Goal: Transaction & Acquisition: Purchase product/service

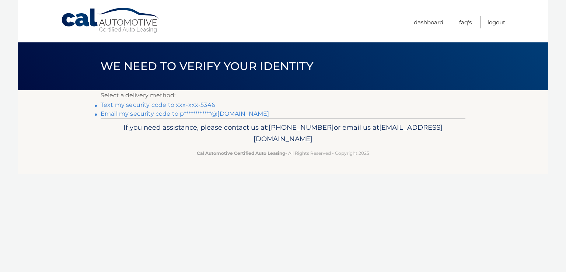
click at [159, 113] on link "**********" at bounding box center [185, 113] width 169 height 7
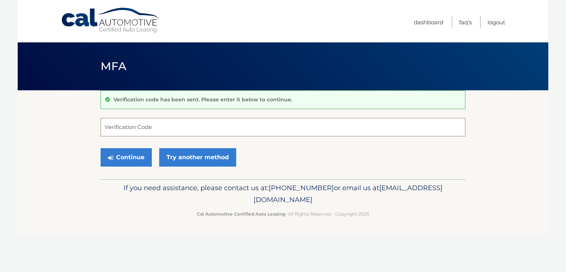
click at [157, 127] on input "Verification Code" at bounding box center [283, 127] width 365 height 18
type input "376123"
click at [101, 148] on button "Continue" at bounding box center [126, 157] width 51 height 18
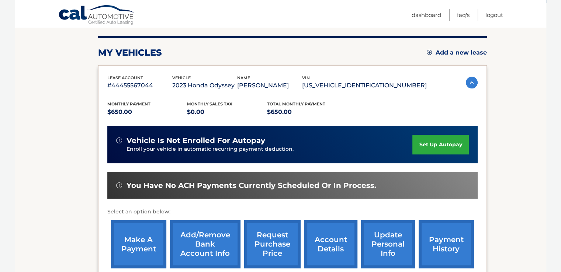
scroll to position [111, 0]
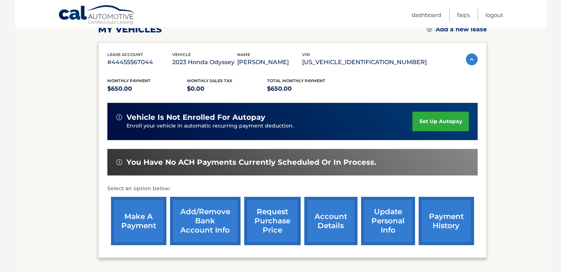
click at [152, 220] on link "make a payment" at bounding box center [138, 221] width 55 height 48
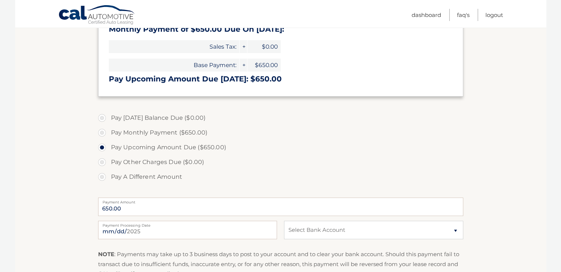
scroll to position [148, 0]
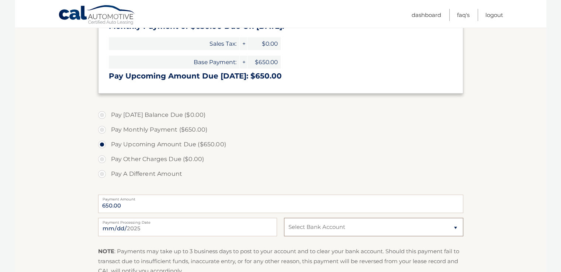
click at [297, 223] on select "Select Bank Account Checking JPMORGAN CHASE BANK, NA *****9309 Checking JPMORGA…" at bounding box center [373, 227] width 179 height 18
select select "YWMxNmM0MDgtNmEzYS00NTViLWJlMjctODA2ZmE2ZGY2MzNk"
click at [284, 218] on select "Select Bank Account Checking JPMORGAN CHASE BANK, NA *****9309 Checking JPMORGA…" at bounding box center [373, 227] width 179 height 18
click at [364, 174] on label "Pay A Different Amount" at bounding box center [280, 174] width 365 height 15
click at [108, 174] on input "Pay A Different Amount" at bounding box center [104, 173] width 7 height 12
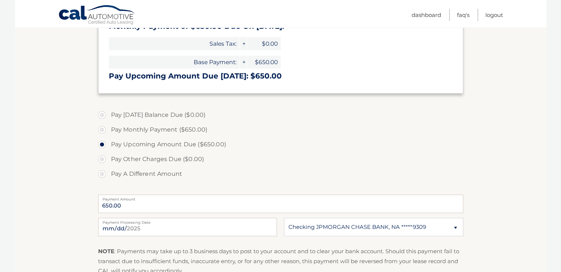
radio input "true"
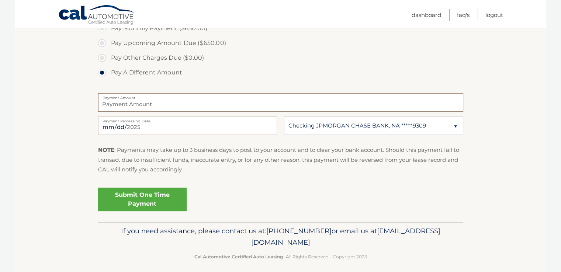
scroll to position [254, 0]
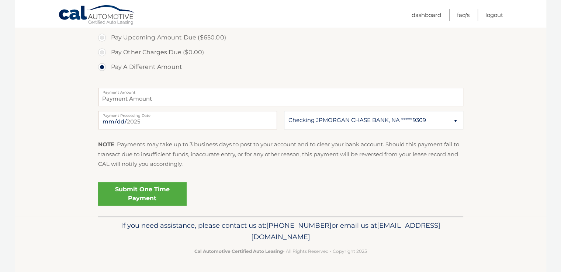
click at [126, 190] on link "Submit One Time Payment" at bounding box center [142, 194] width 89 height 24
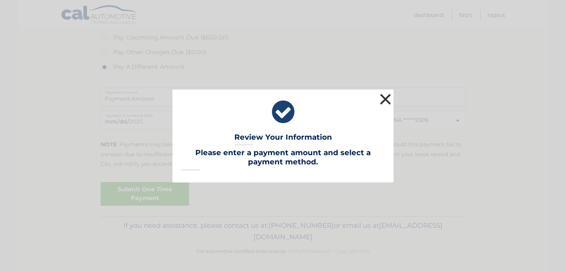
click at [387, 99] on button "×" at bounding box center [385, 99] width 15 height 15
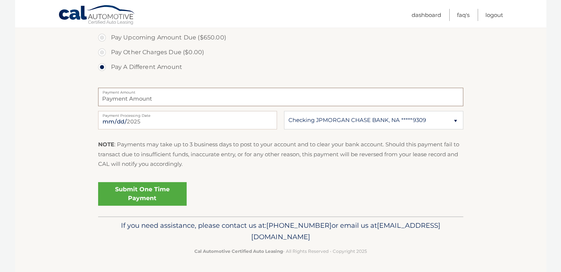
click at [251, 104] on input "Payment Amount" at bounding box center [280, 97] width 365 height 18
click at [210, 99] on input "Payment Amount" at bounding box center [280, 97] width 365 height 18
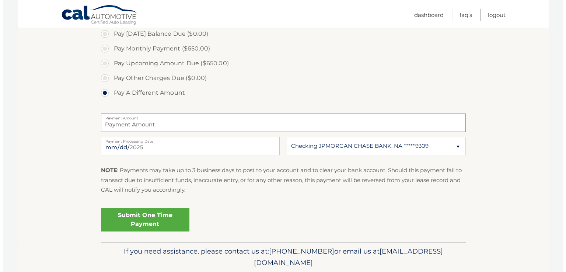
scroll to position [218, 0]
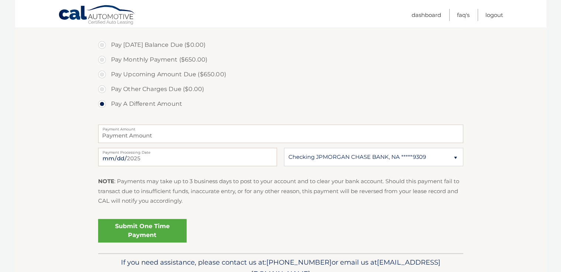
click at [167, 59] on label "Pay Monthly Payment ($650.00)" at bounding box center [280, 59] width 365 height 15
click at [108, 59] on input "Pay Monthly Payment ($650.00)" at bounding box center [104, 58] width 7 height 12
radio input "true"
type input "650.00"
click at [170, 225] on link "Submit One Time Payment" at bounding box center [142, 231] width 89 height 24
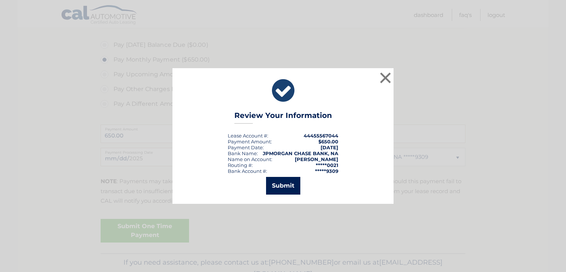
click at [278, 183] on button "Submit" at bounding box center [283, 186] width 34 height 18
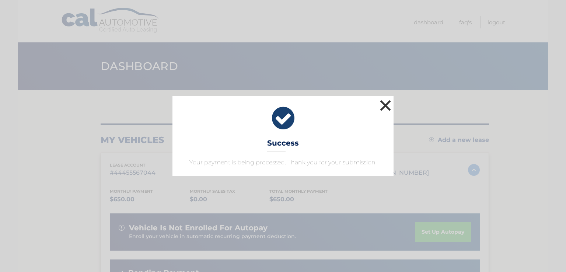
click at [386, 107] on button "×" at bounding box center [385, 105] width 15 height 15
